Goal: Task Accomplishment & Management: Use online tool/utility

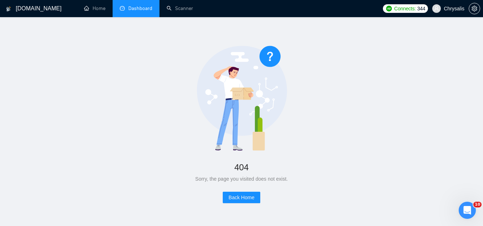
click at [137, 11] on link "Dashboard" at bounding box center [136, 8] width 33 height 6
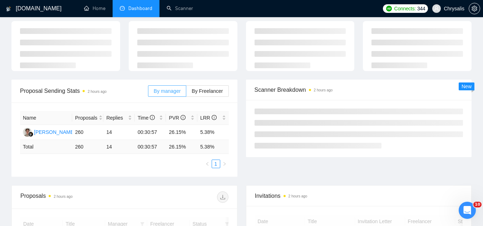
scroll to position [36, 0]
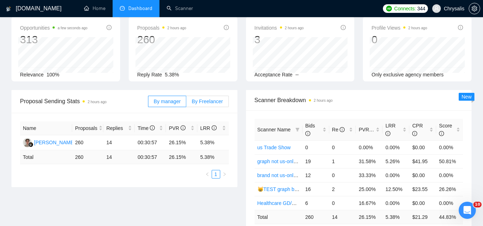
click at [208, 99] on span "By Freelancer" at bounding box center [207, 102] width 31 height 6
click at [186, 103] on input "By Freelancer" at bounding box center [186, 103] width 0 height 0
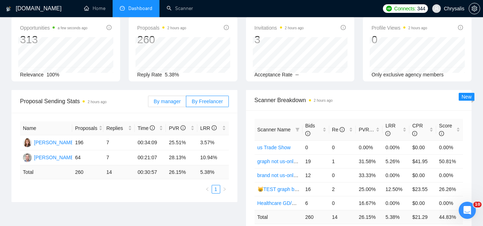
click at [170, 99] on span "By manager" at bounding box center [167, 102] width 27 height 6
click at [148, 103] on input "By manager" at bounding box center [148, 103] width 0 height 0
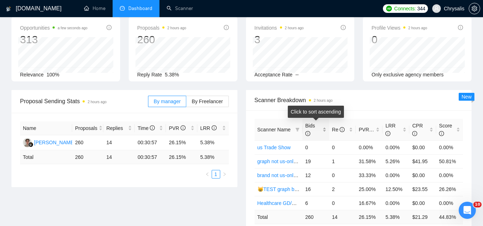
click at [324, 129] on div "Bids" at bounding box center [315, 130] width 21 height 16
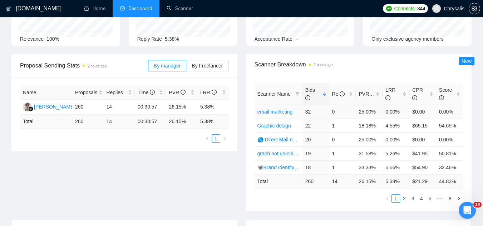
click at [274, 114] on link "email marketing" at bounding box center [274, 112] width 35 height 6
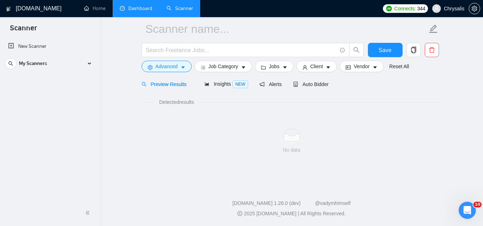
scroll to position [29, 0]
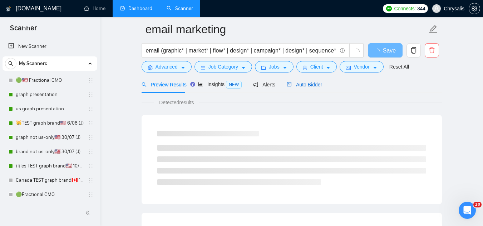
click at [302, 86] on span "Auto Bidder" at bounding box center [304, 85] width 35 height 6
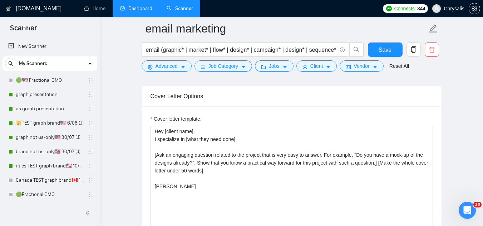
scroll to position [779, 0]
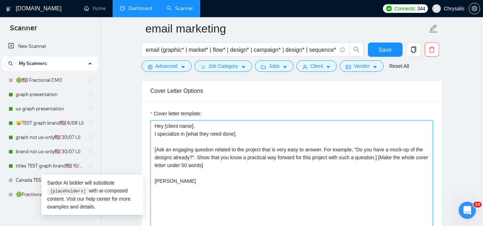
drag, startPoint x: 154, startPoint y: 124, endPoint x: 222, endPoint y: 189, distance: 93.3
click at [222, 189] on textarea "Hey [client name], I specialize in [what they need done]. [Ask an engaging ques…" at bounding box center [291, 200] width 282 height 161
paste textarea "[Loremips dolorsit: ame consec’a elit se doeiusm] T’i utlaboree do magna [ALIQ …"
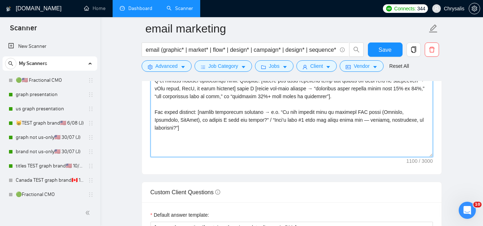
scroll to position [907, 0]
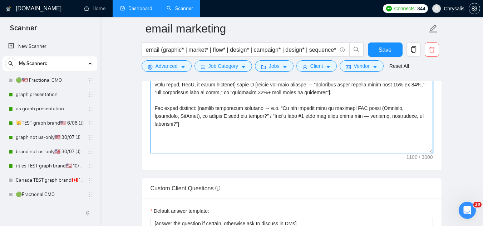
click at [173, 129] on textarea "Cover letter template:" at bounding box center [291, 72] width 282 height 161
click at [430, 114] on textarea "Cover letter template:" at bounding box center [291, 72] width 282 height 161
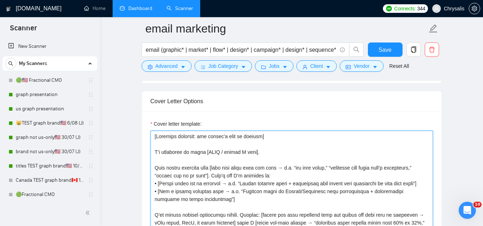
scroll to position [764, 0]
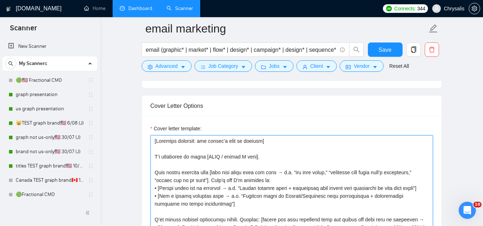
click at [223, 139] on textarea "Cover letter template:" at bounding box center [291, 215] width 282 height 161
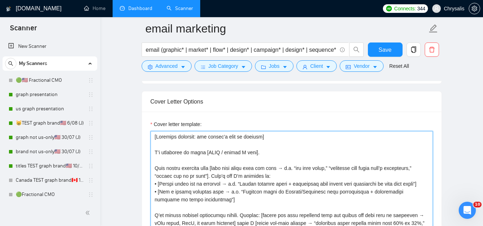
scroll to position [776, 0]
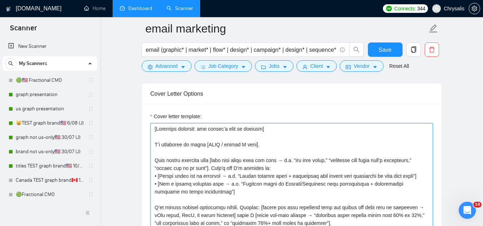
click at [412, 211] on textarea "Cover letter template:" at bounding box center [291, 203] width 282 height 161
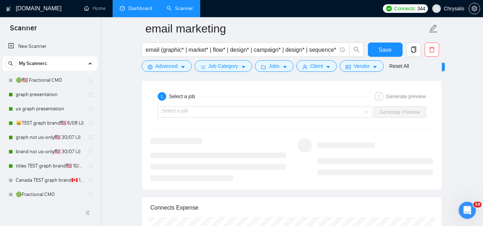
scroll to position [1384, 0]
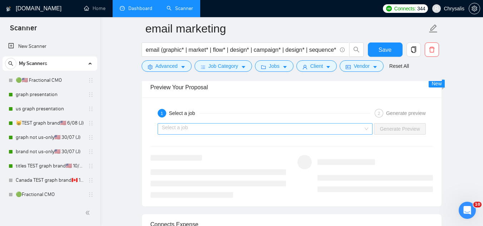
type textarea "[Loremips dolorsit: ame consec’a elit se doeiusm] T’i utlaboree do magna [ALIQ …"
click at [247, 131] on input "search" at bounding box center [263, 129] width 202 height 11
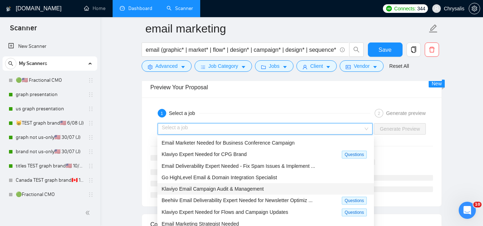
click at [264, 187] on div "Klaviyo Email Campaign Audit & Management" at bounding box center [266, 189] width 208 height 8
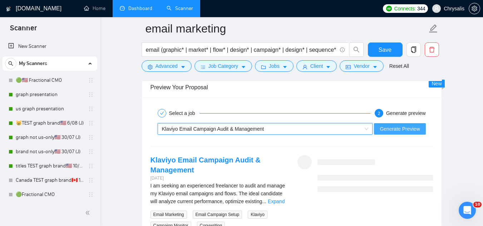
click at [381, 127] on span "Generate Preview" at bounding box center [400, 129] width 40 height 8
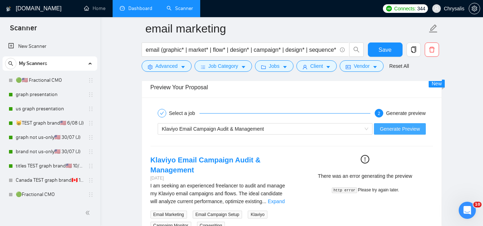
scroll to position [1419, 0]
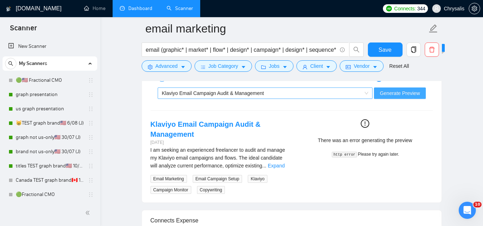
click at [278, 93] on div "Klaviyo Email Campaign Audit & Management" at bounding box center [262, 93] width 200 height 11
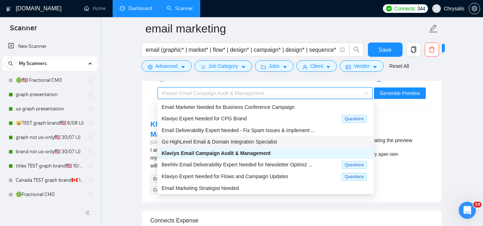
click at [267, 141] on span "Go HighLevel Email & Domain Integration Specialist" at bounding box center [219, 142] width 115 height 6
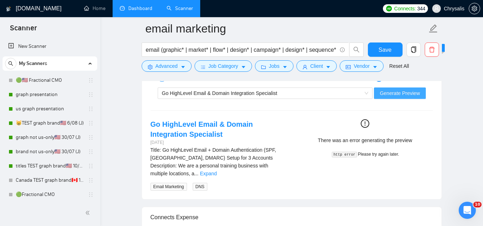
click at [399, 93] on span "Generate Preview" at bounding box center [400, 93] width 40 height 8
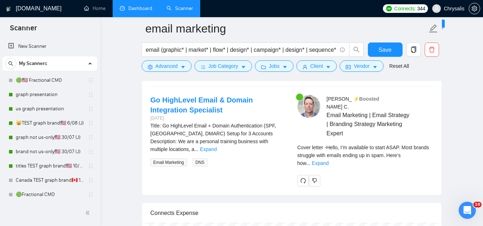
scroll to position [1455, 0]
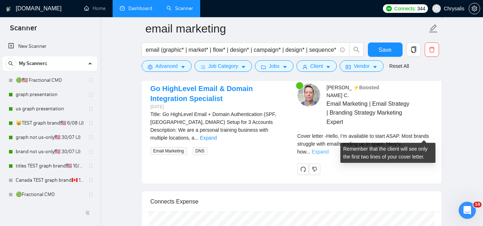
click at [328, 149] on link "Expand" at bounding box center [320, 152] width 17 height 6
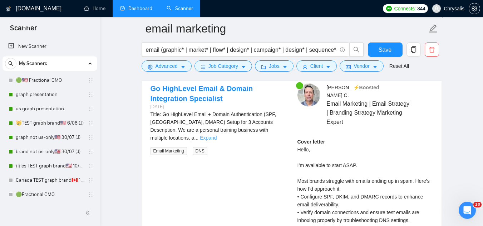
click at [217, 135] on link "Expand" at bounding box center [208, 138] width 17 height 6
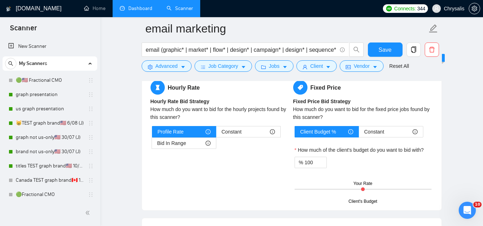
scroll to position [1026, 0]
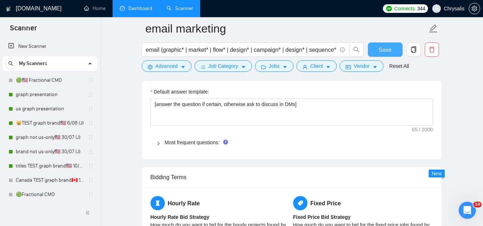
click at [388, 49] on span "Save" at bounding box center [384, 49] width 13 height 9
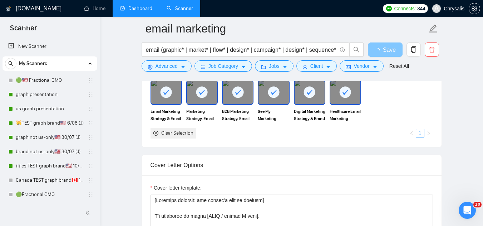
scroll to position [848, 0]
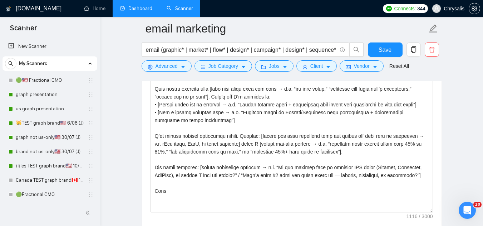
click at [139, 5] on link "Dashboard" at bounding box center [136, 8] width 33 height 6
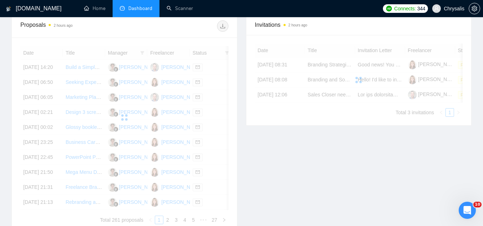
scroll to position [215, 0]
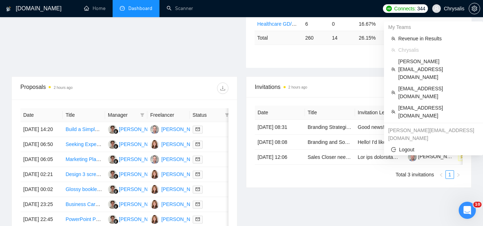
click at [457, 9] on span "Chrysalis" at bounding box center [453, 9] width 21 height 0
click at [426, 104] on span "[EMAIL_ADDRESS][DOMAIN_NAME]" at bounding box center [437, 112] width 78 height 16
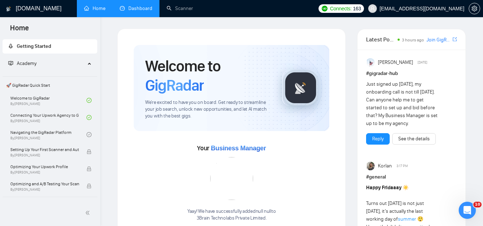
click at [141, 11] on link "Dashboard" at bounding box center [136, 8] width 33 height 6
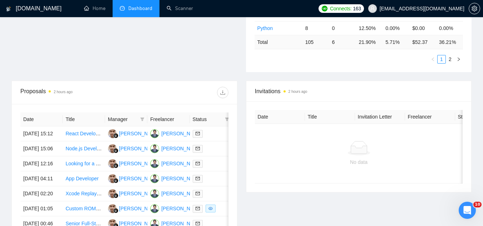
scroll to position [214, 0]
